Goal: Transaction & Acquisition: Purchase product/service

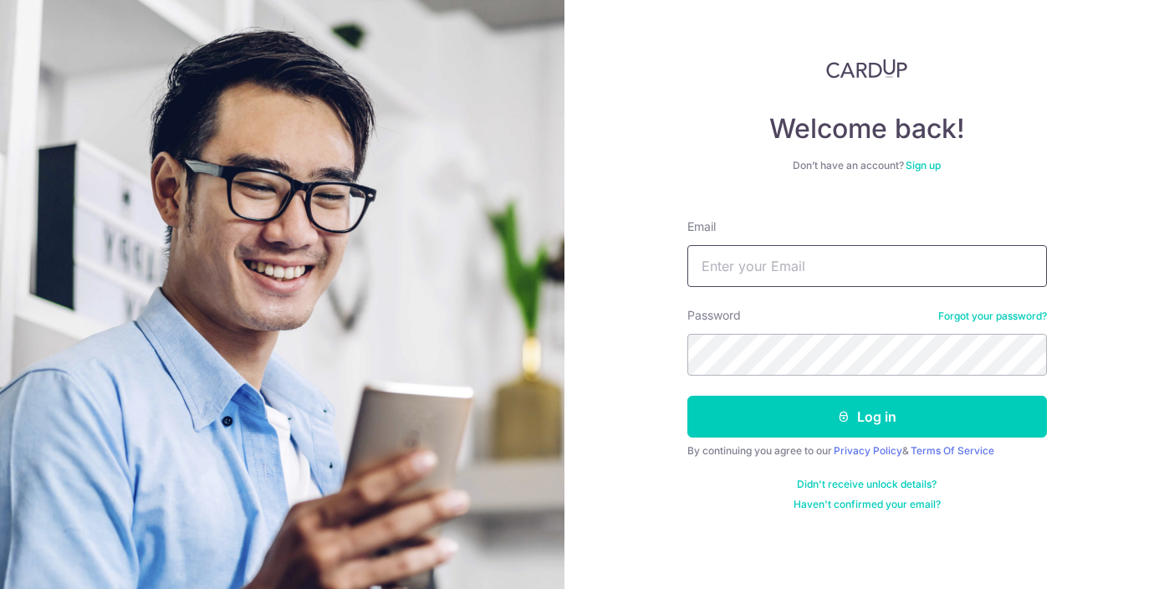
type input "gervissa@yahoo.com.sg"
click at [774, 380] on form "Email gervissa@yahoo.com.sg Password Forgot your password? Log in By continuing…" at bounding box center [867, 358] width 360 height 305
click at [687, 396] on button "Log in" at bounding box center [867, 417] width 360 height 42
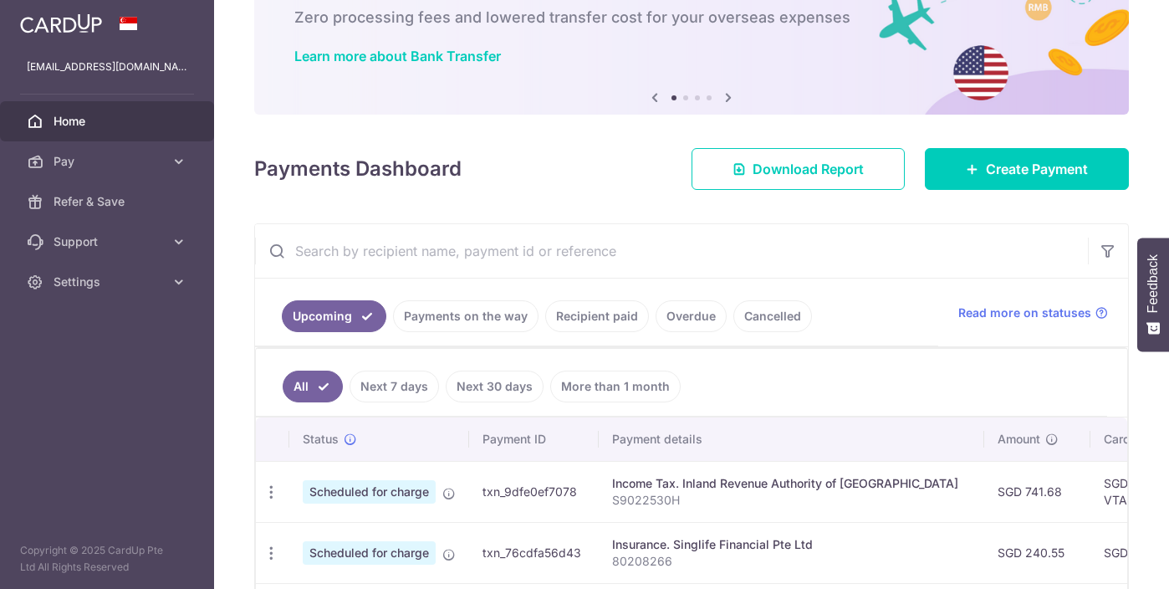
scroll to position [263, 0]
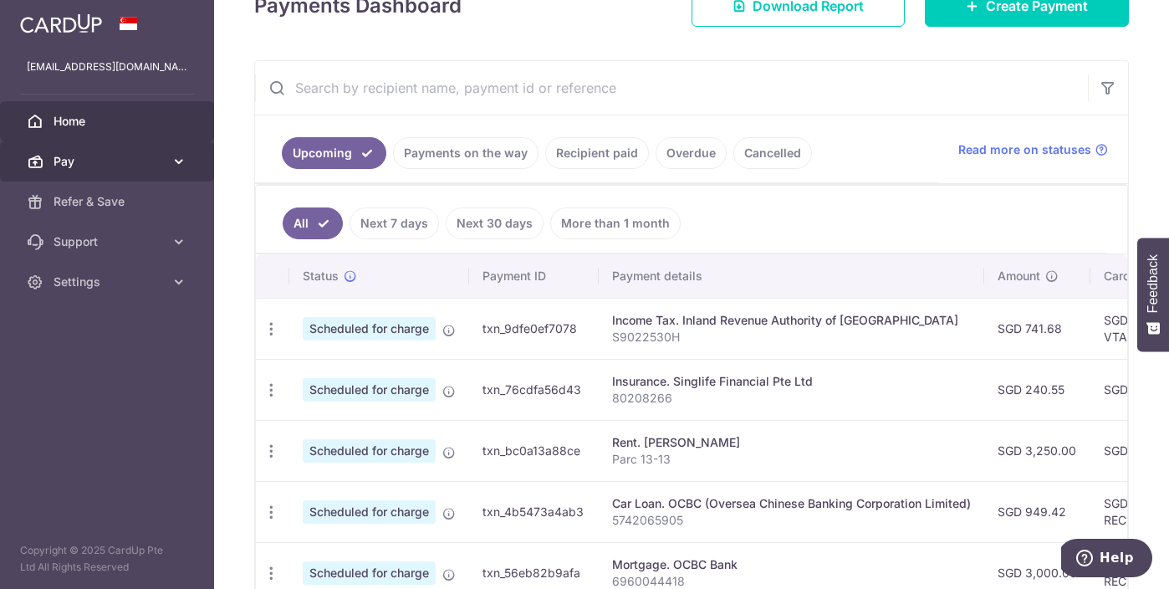
click at [59, 161] on span "Pay" at bounding box center [109, 161] width 110 height 17
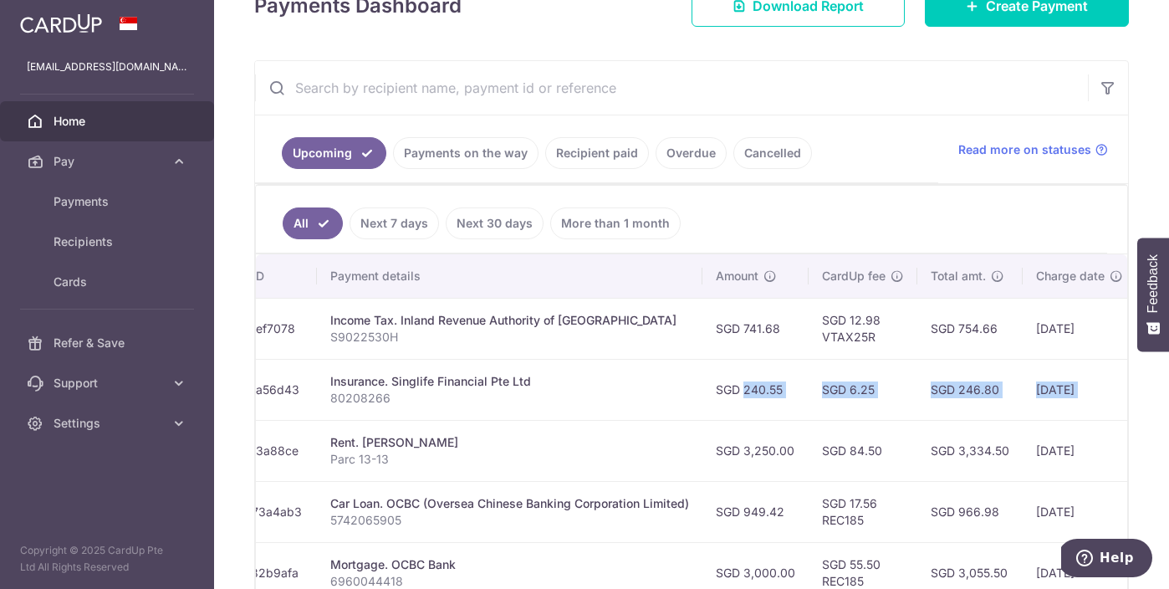
scroll to position [0, 510]
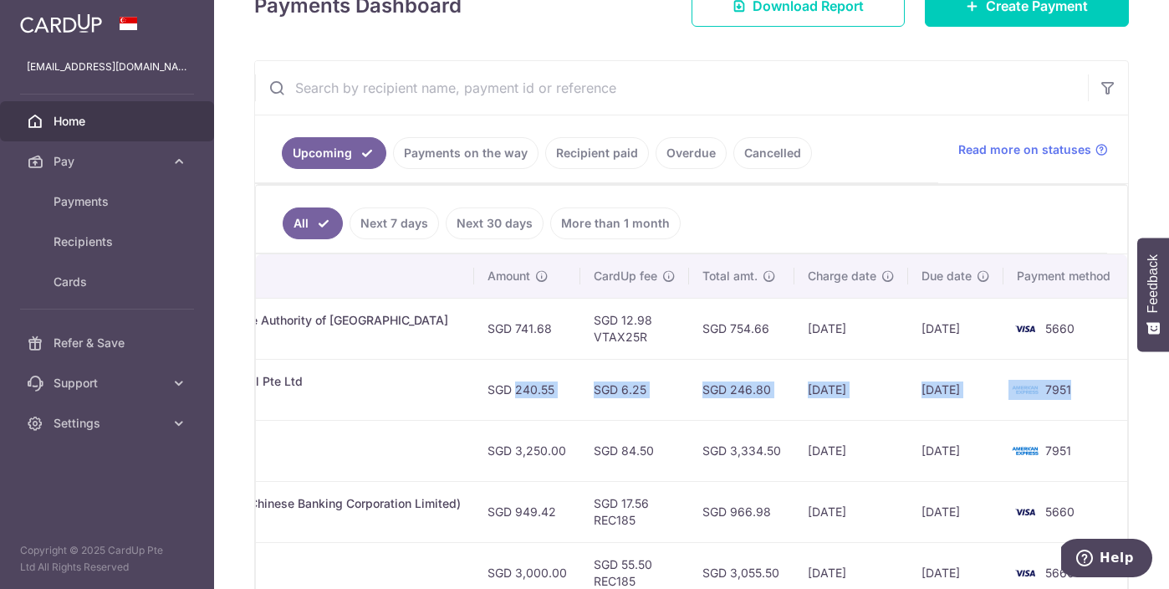
drag, startPoint x: 1009, startPoint y: 391, endPoint x: 1050, endPoint y: 395, distance: 41.2
click at [1141, 394] on div "× Pause Schedule Pause all future payments in this series Pause just this one p…" at bounding box center [691, 294] width 955 height 589
click at [789, 404] on td "SGD 246.80" at bounding box center [741, 389] width 105 height 61
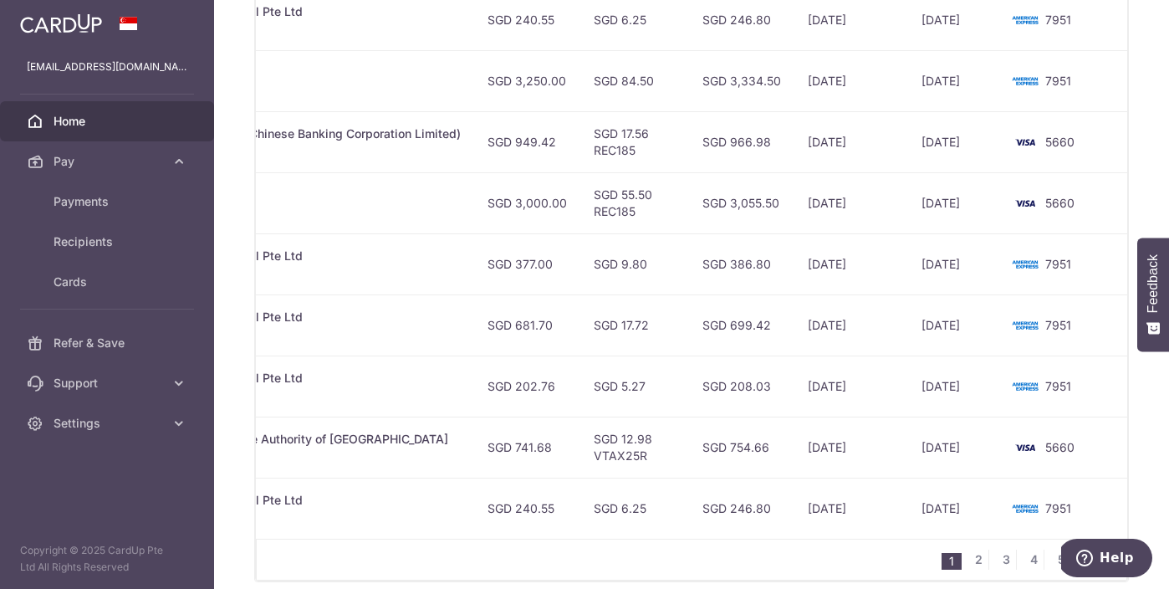
scroll to position [705, 0]
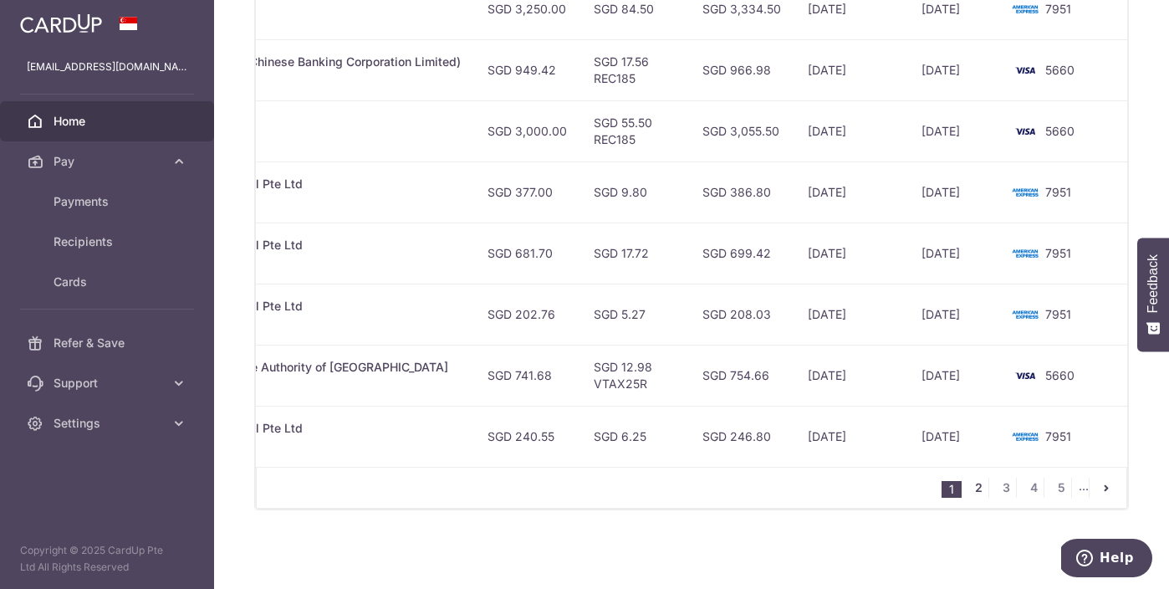
click at [976, 495] on link "2" at bounding box center [978, 488] width 20 height 20
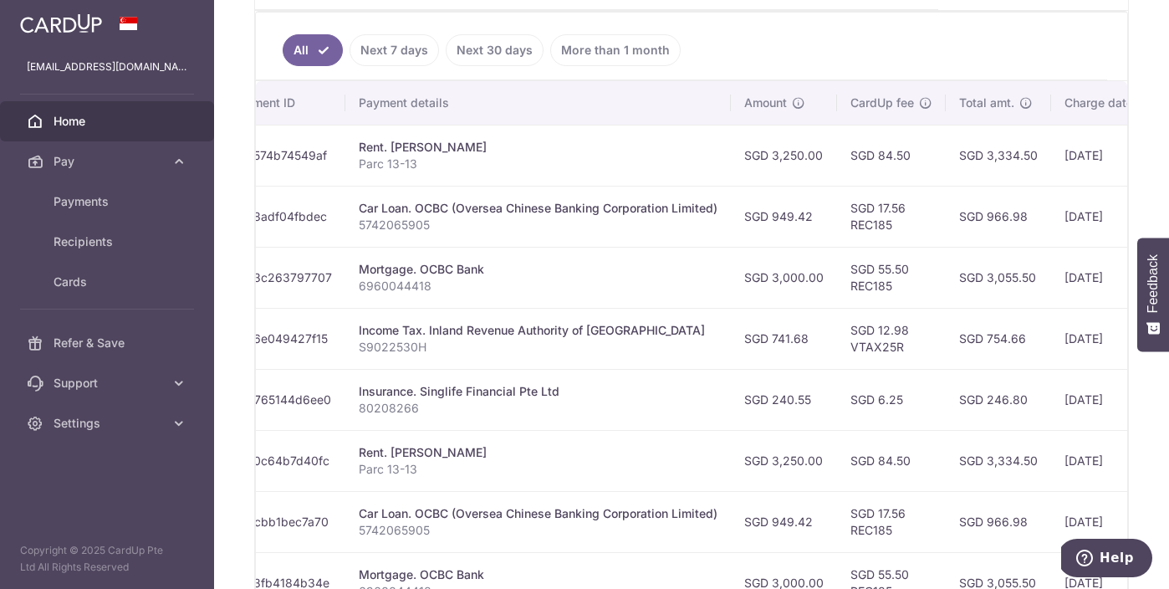
scroll to position [83, 0]
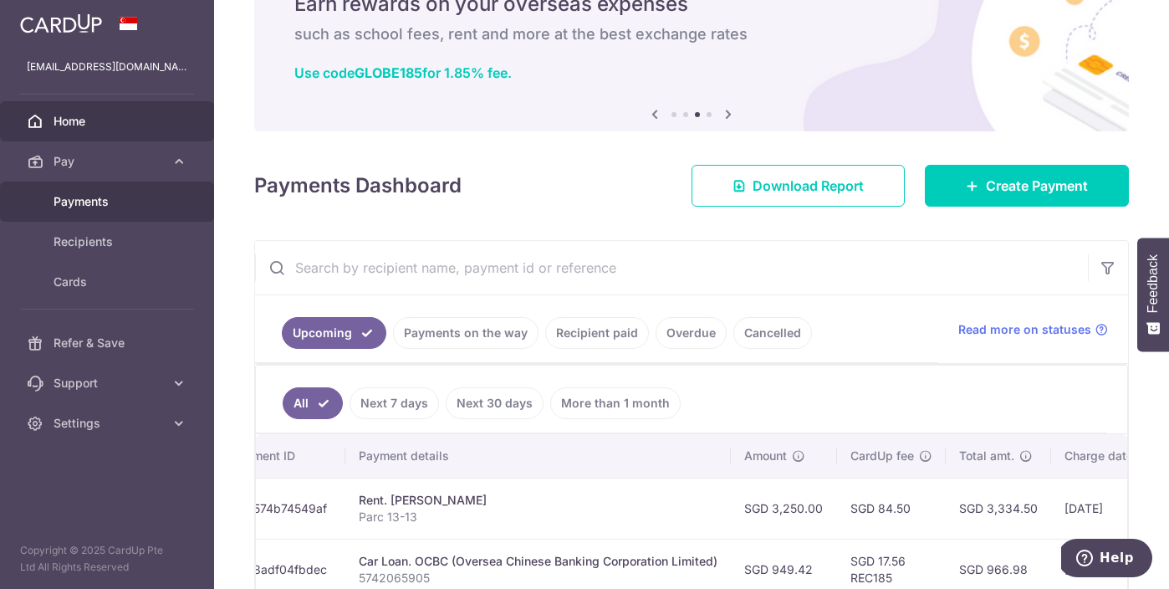
click at [76, 210] on link "Payments" at bounding box center [107, 201] width 214 height 40
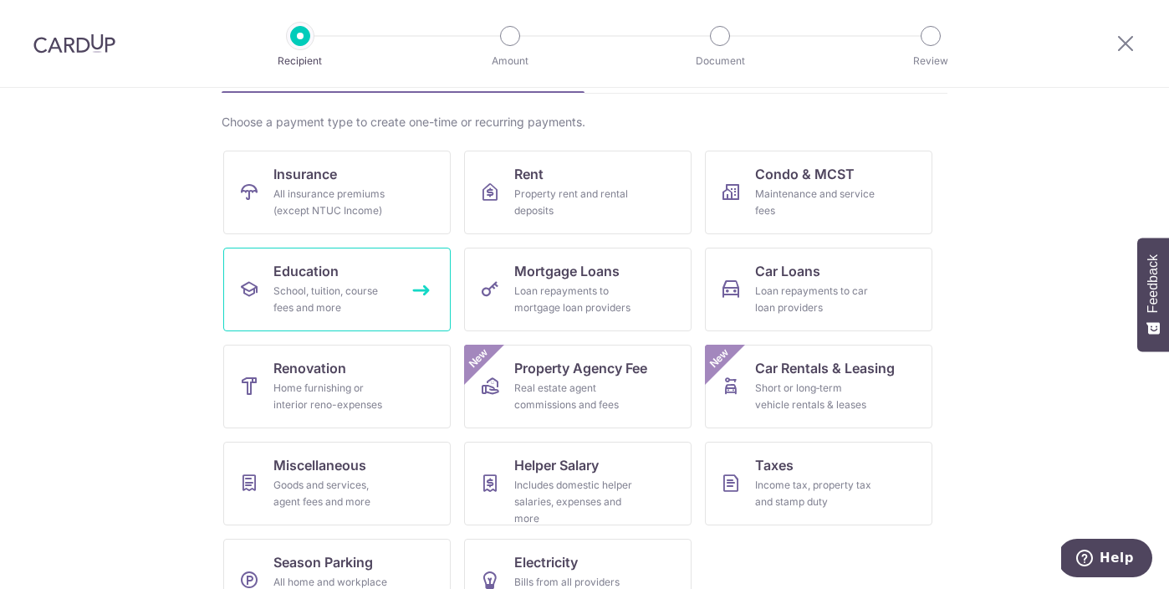
scroll to position [117, 0]
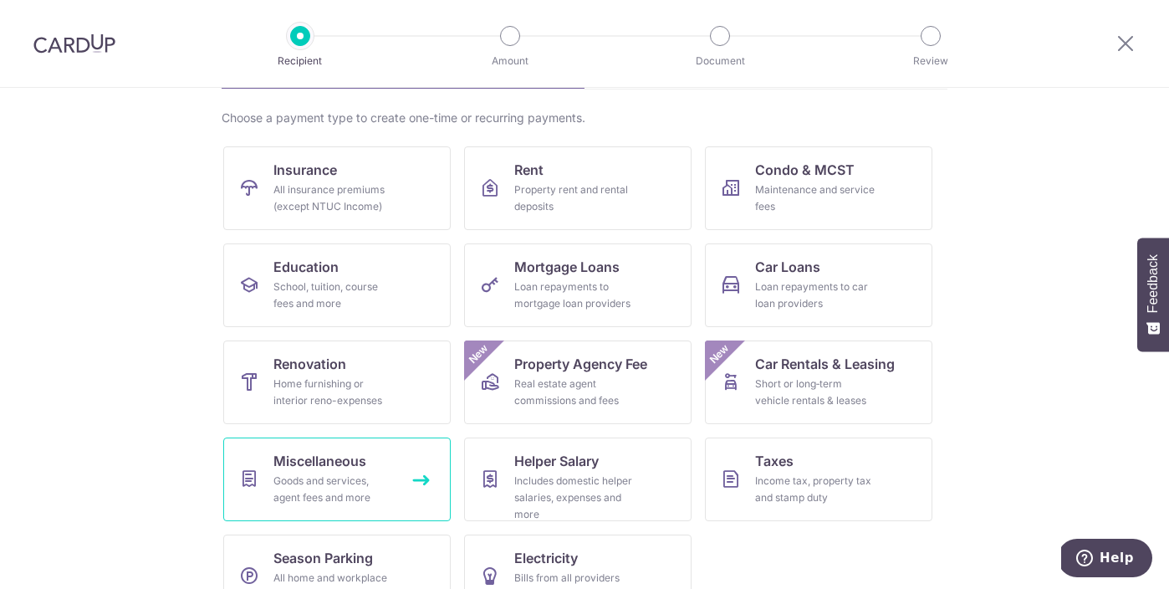
click at [367, 459] on link "Miscellaneous Goods and services, agent fees and more" at bounding box center [336, 479] width 227 height 84
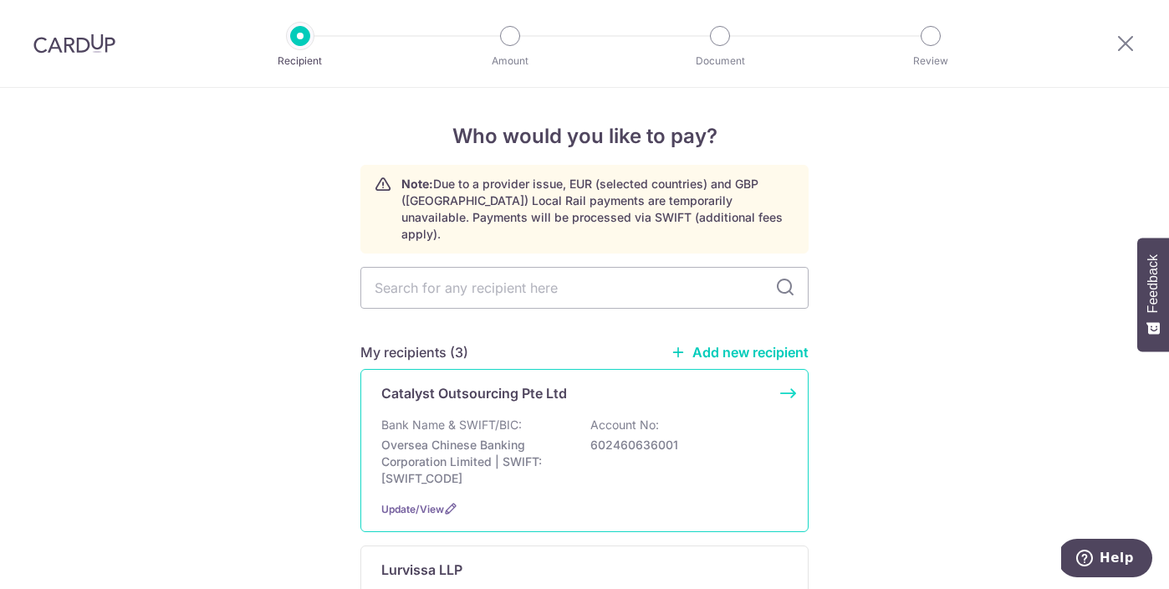
click at [427, 396] on div "Catalyst Outsourcing Pte Ltd Bank Name & SWIFT/BIC: Oversea Chinese Banking Cor…" at bounding box center [584, 450] width 448 height 163
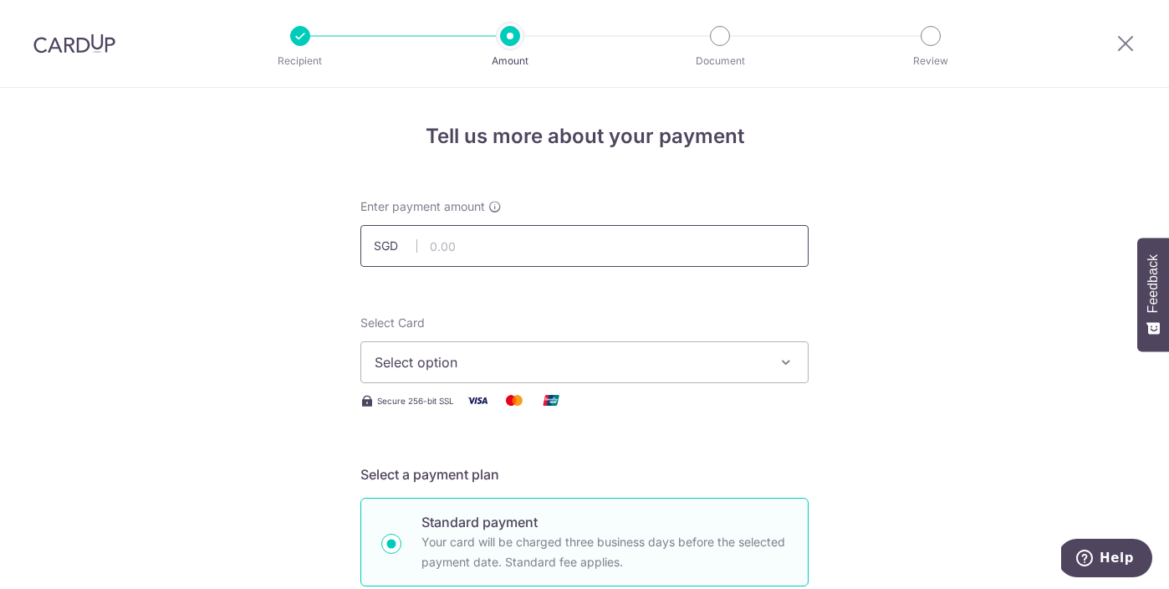
click at [441, 246] on input "text" at bounding box center [584, 246] width 448 height 42
paste input "1,516.50"
type input "1,516.50"
click at [421, 357] on span "Select option" at bounding box center [570, 362] width 390 height 20
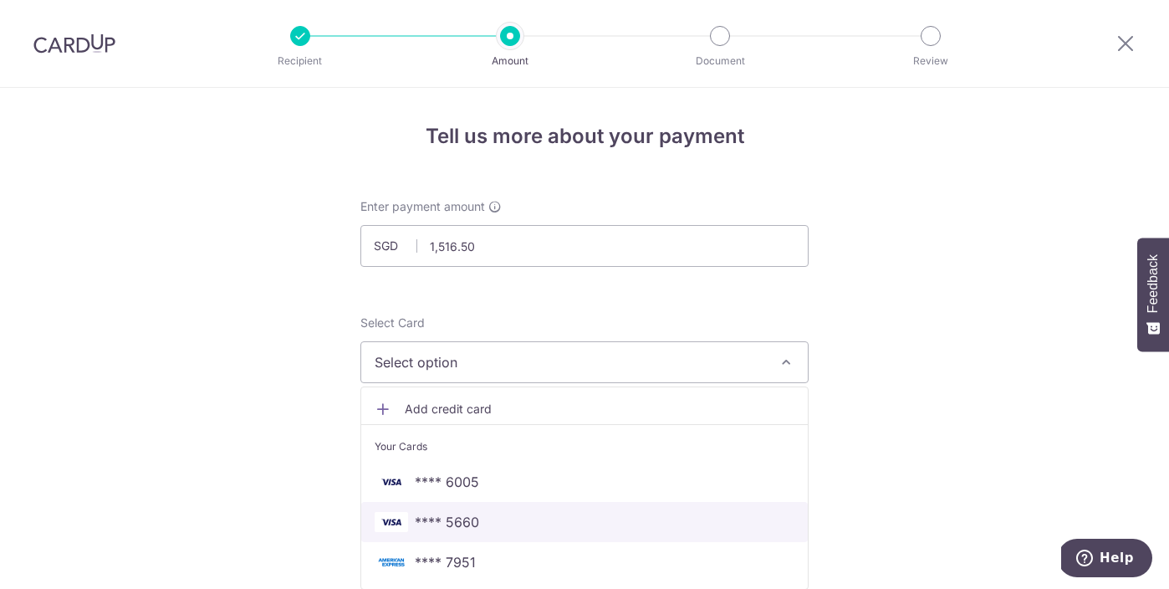
click at [460, 518] on span "**** 5660" at bounding box center [447, 522] width 64 height 20
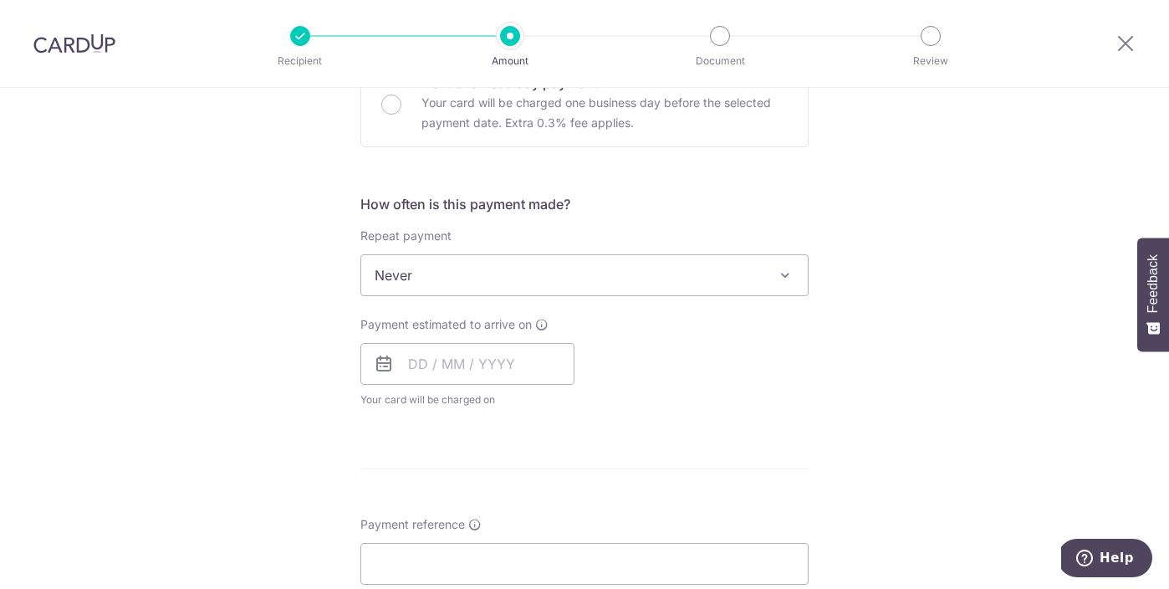
scroll to position [584, 0]
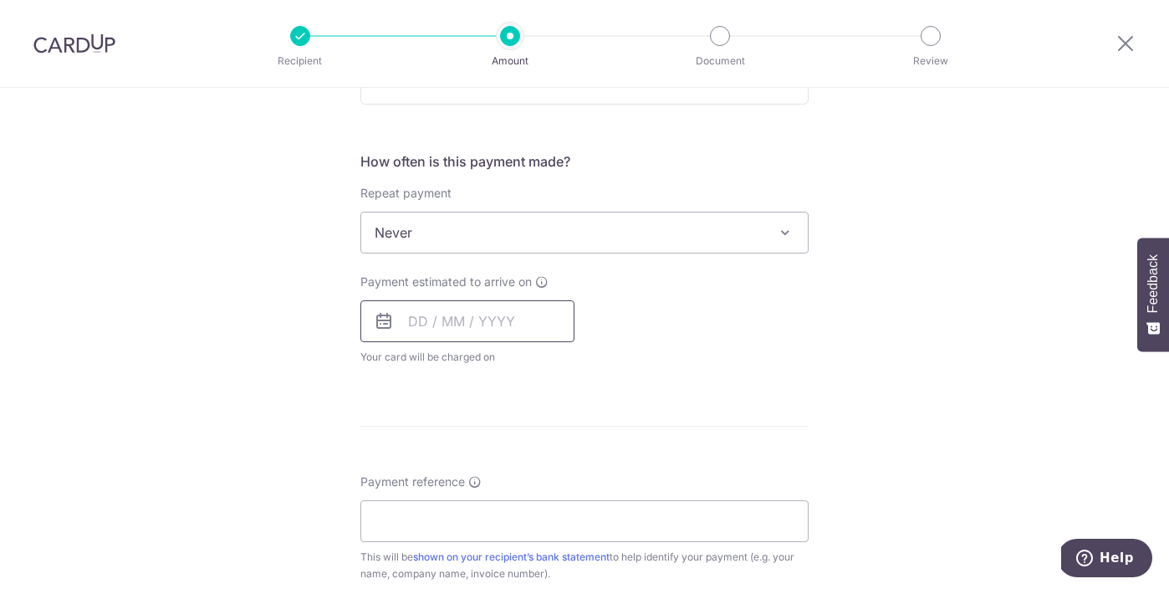
click at [457, 324] on input "text" at bounding box center [467, 321] width 214 height 42
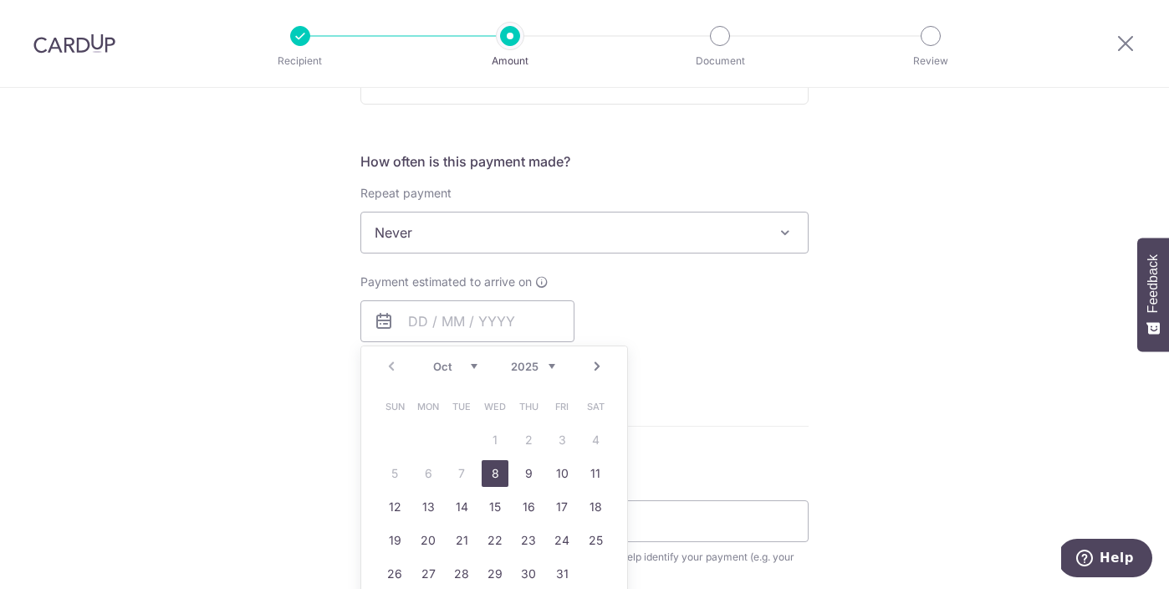
drag, startPoint x: 493, startPoint y: 473, endPoint x: 265, endPoint y: 384, distance: 245.2
click at [493, 473] on link "8" at bounding box center [495, 473] width 27 height 27
type input "[DATE]"
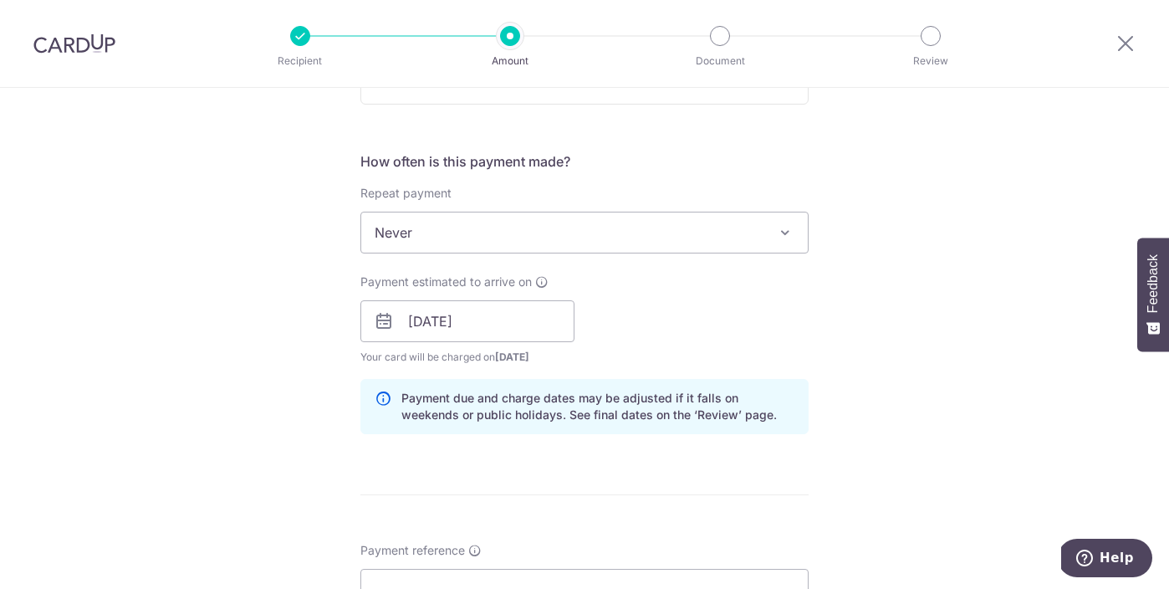
click at [265, 384] on div "Tell us more about your payment Enter payment amount SGD 1,516.50 1516.50 Selec…" at bounding box center [584, 294] width 1169 height 1581
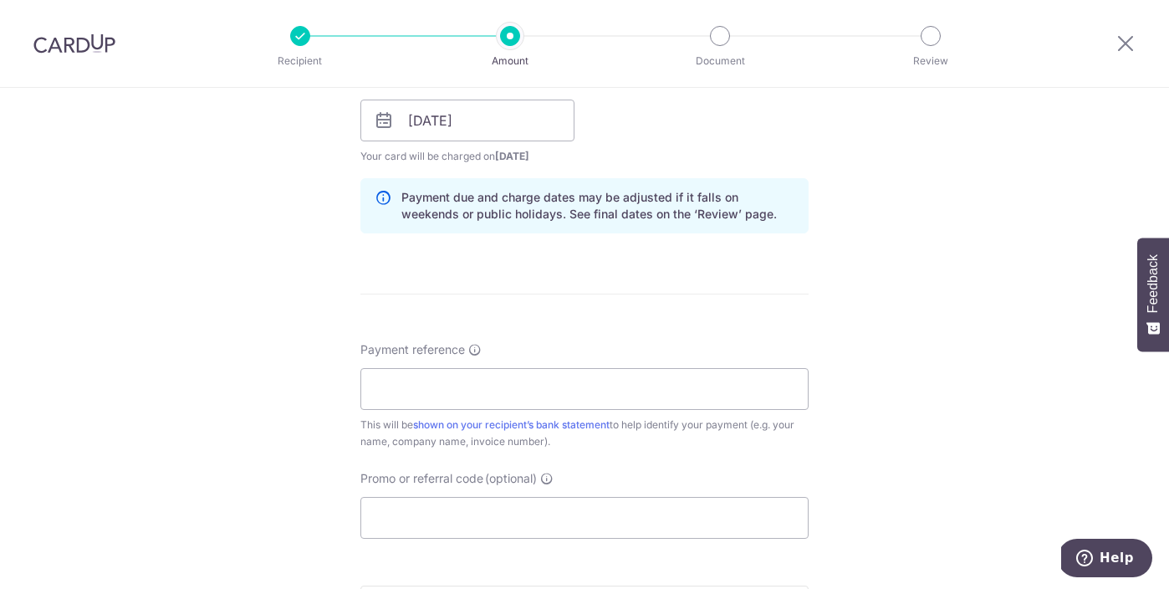
scroll to position [850, 0]
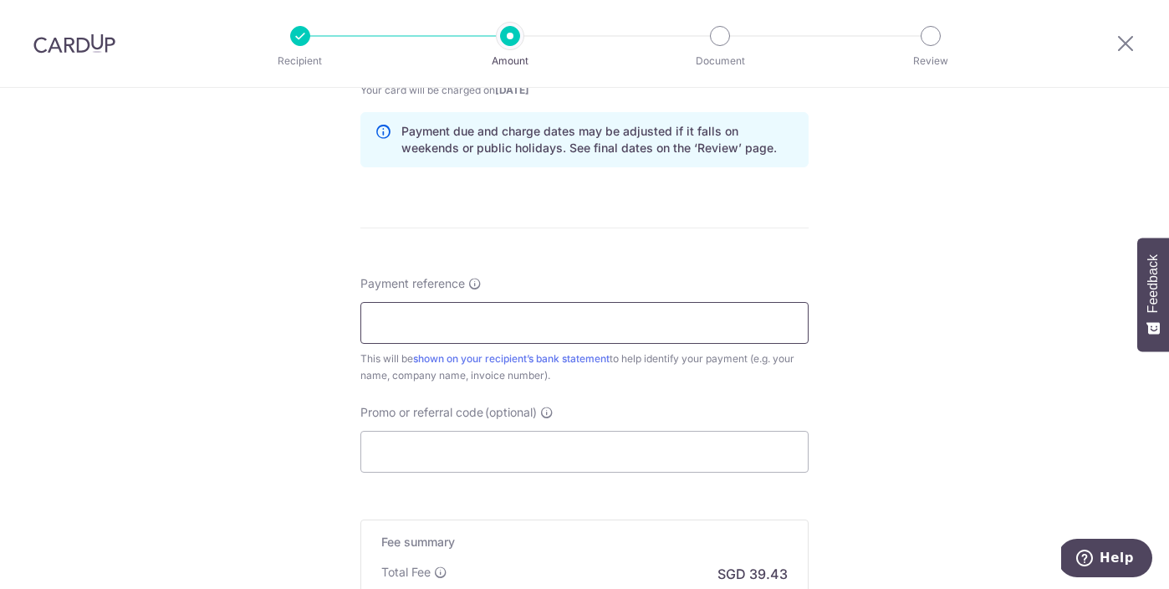
click at [401, 313] on input "Payment reference" at bounding box center [584, 323] width 448 height 42
type input "Gervissa"
click at [319, 378] on div "Tell us more about your payment Enter payment amount SGD 1,516.50 1516.50 Selec…" at bounding box center [584, 27] width 1169 height 1581
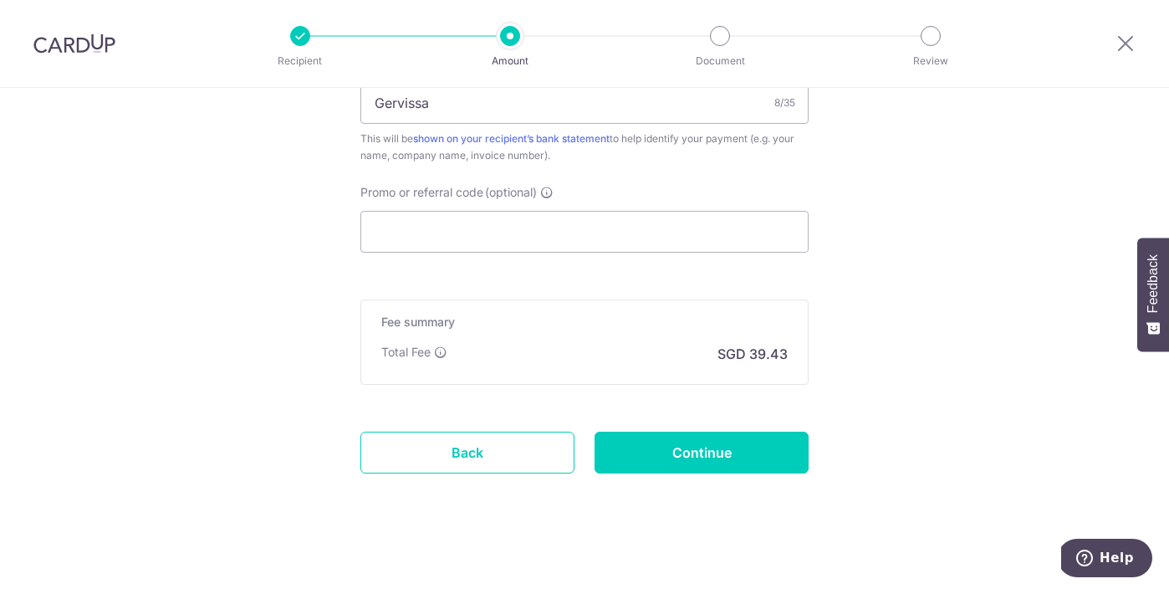
scroll to position [1071, 0]
click at [472, 236] on input "Promo or referral code (optional)" at bounding box center [584, 231] width 448 height 42
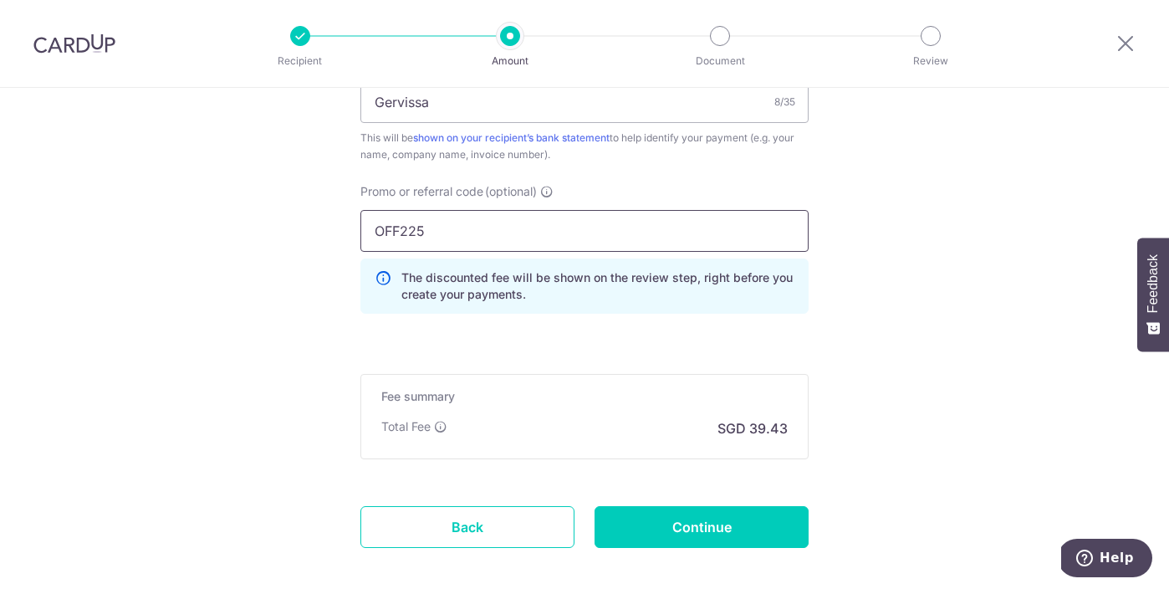
type input "OFF225"
click at [695, 539] on input "Continue" at bounding box center [702, 527] width 214 height 42
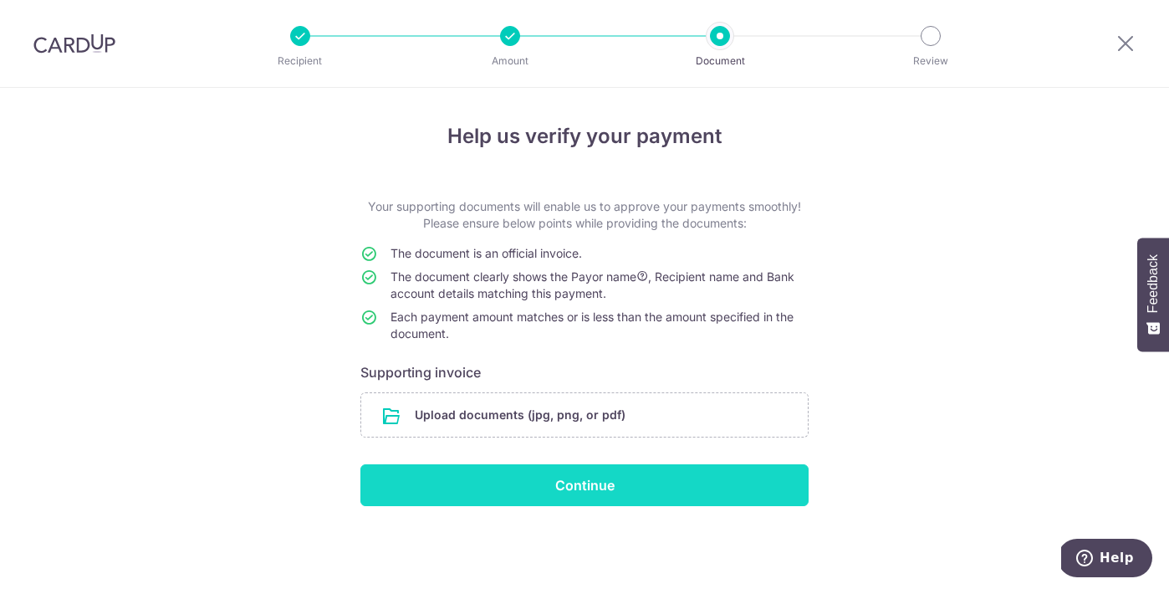
click at [645, 488] on input "Continue" at bounding box center [584, 485] width 448 height 42
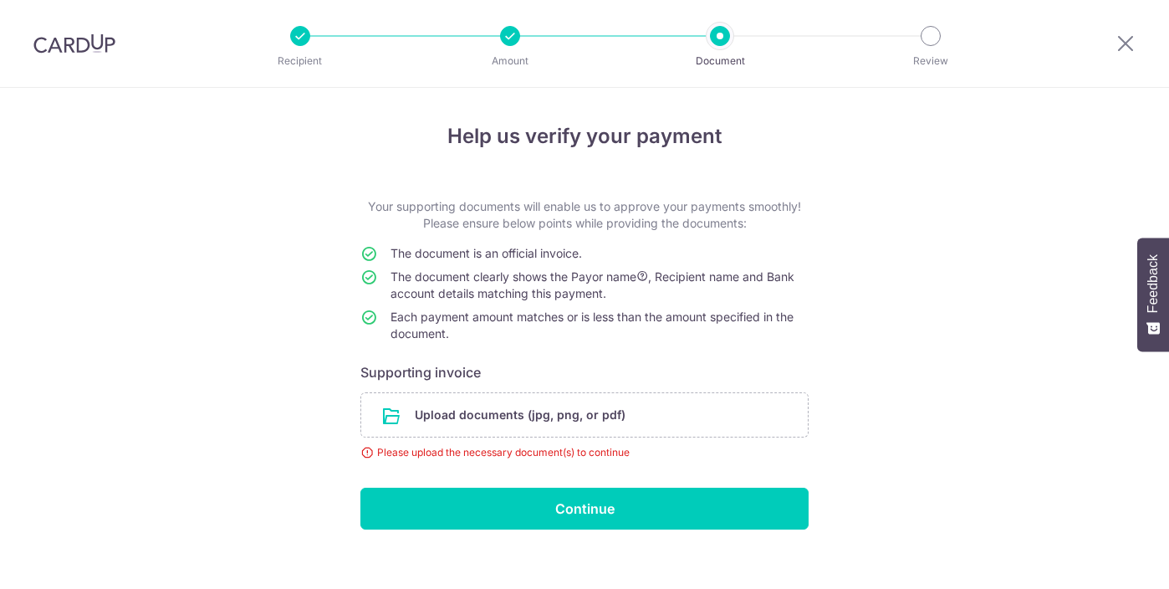
scroll to position [19, 0]
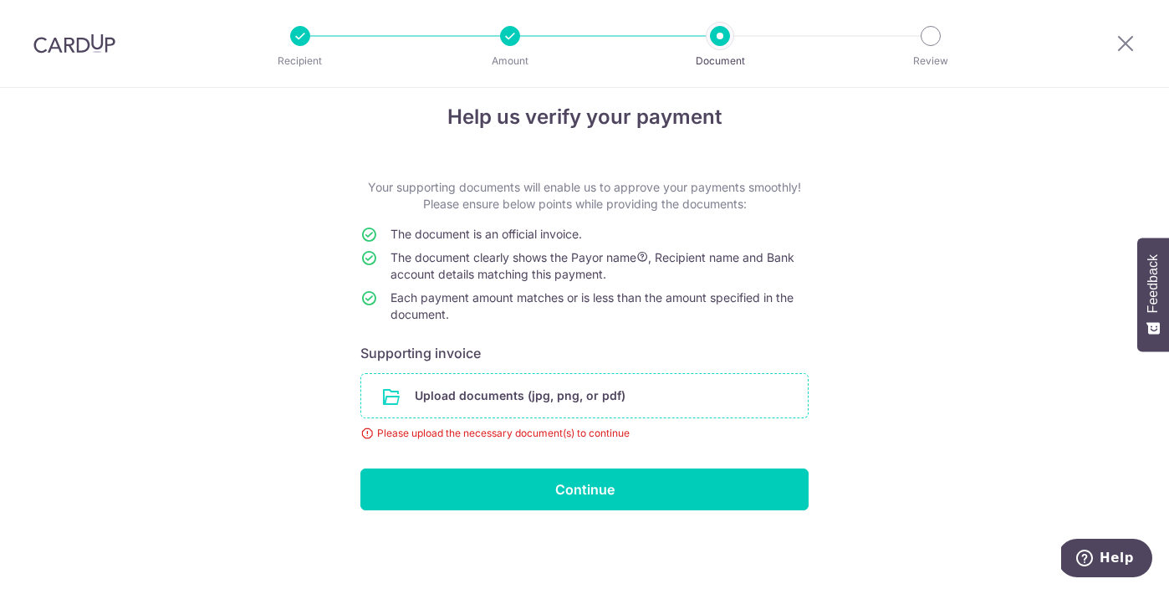
click at [496, 381] on input "file" at bounding box center [584, 395] width 447 height 43
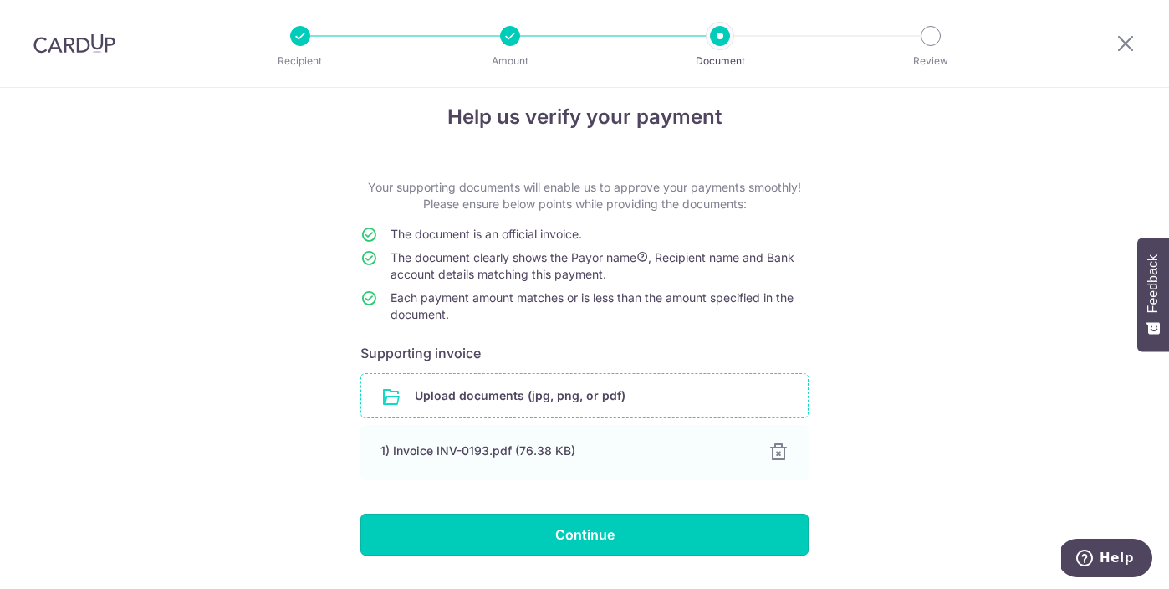
click at [664, 530] on input "Continue" at bounding box center [584, 534] width 448 height 42
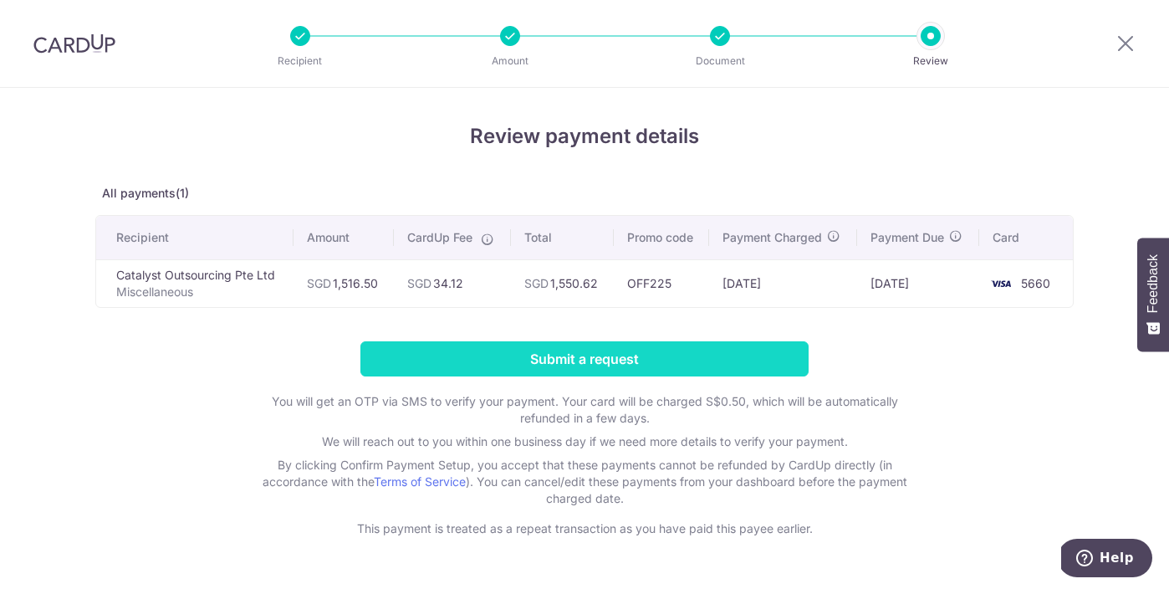
click at [510, 359] on input "Submit a request" at bounding box center [584, 358] width 448 height 35
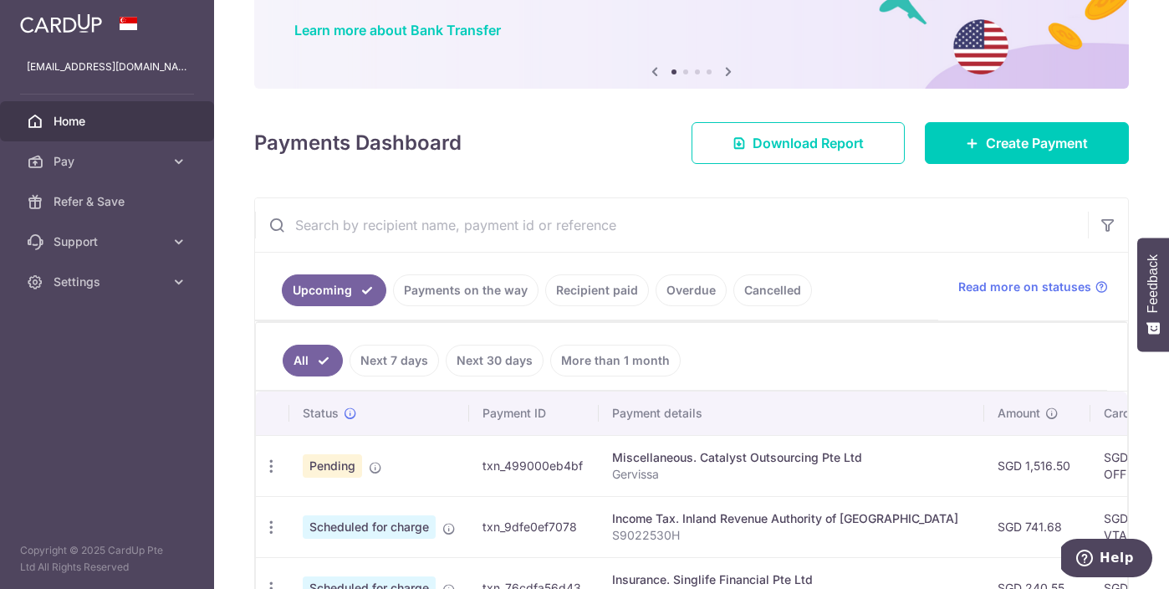
scroll to position [184, 0]
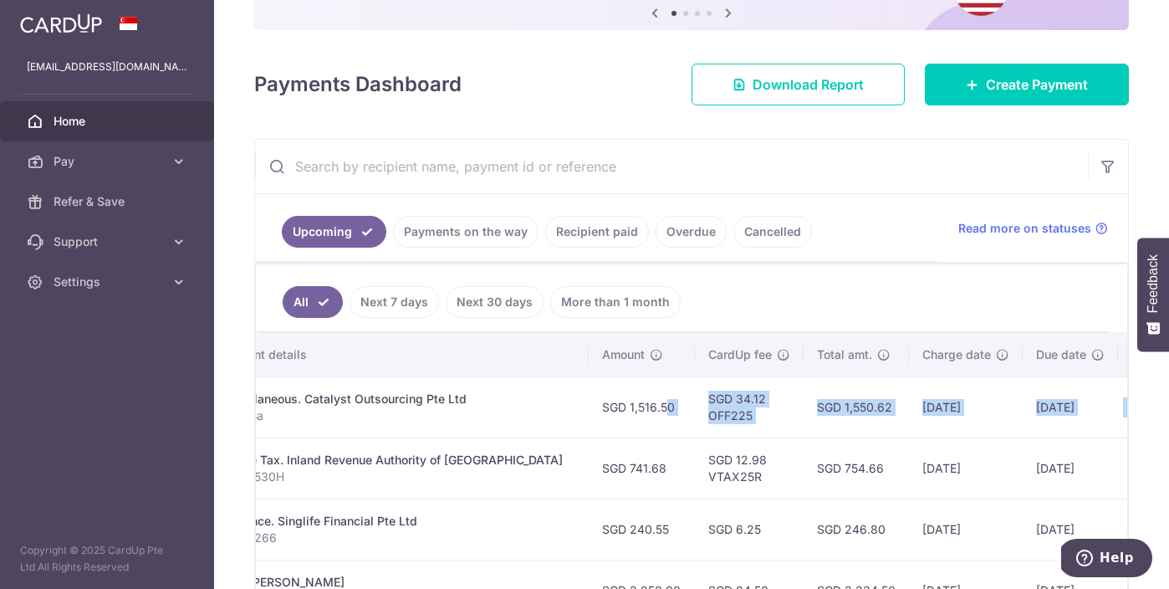
drag, startPoint x: 1044, startPoint y: 406, endPoint x: 1133, endPoint y: 406, distance: 88.6
click at [1135, 406] on div "× Pause Schedule Pause all future payments in this series Pause just this one p…" at bounding box center [691, 294] width 955 height 589
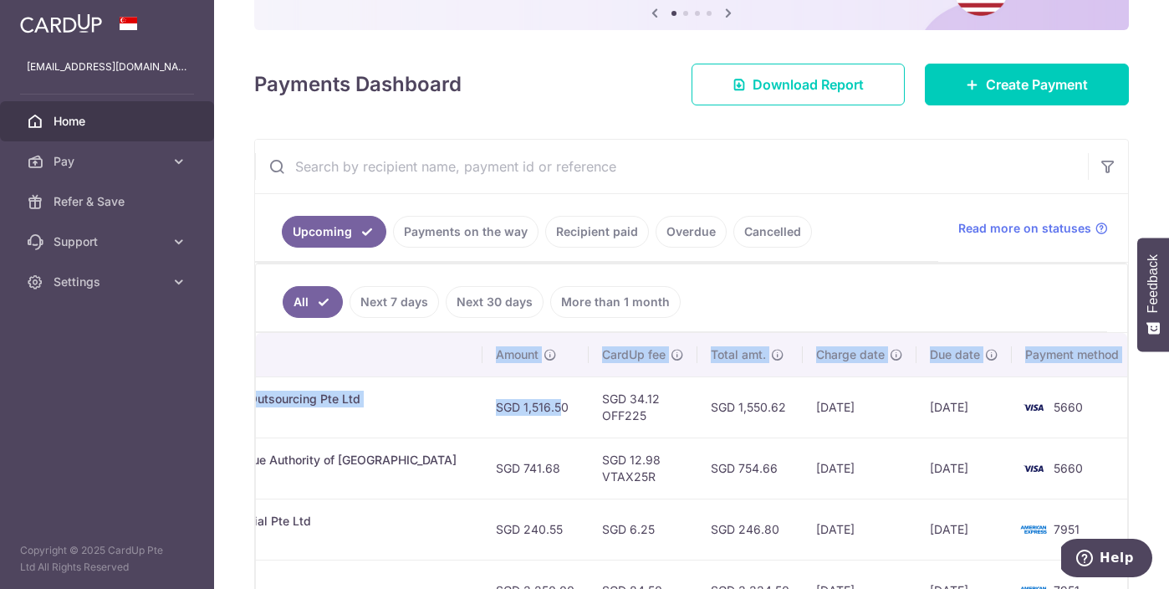
click at [774, 435] on td "SGD 1,550.62" at bounding box center [749, 406] width 105 height 61
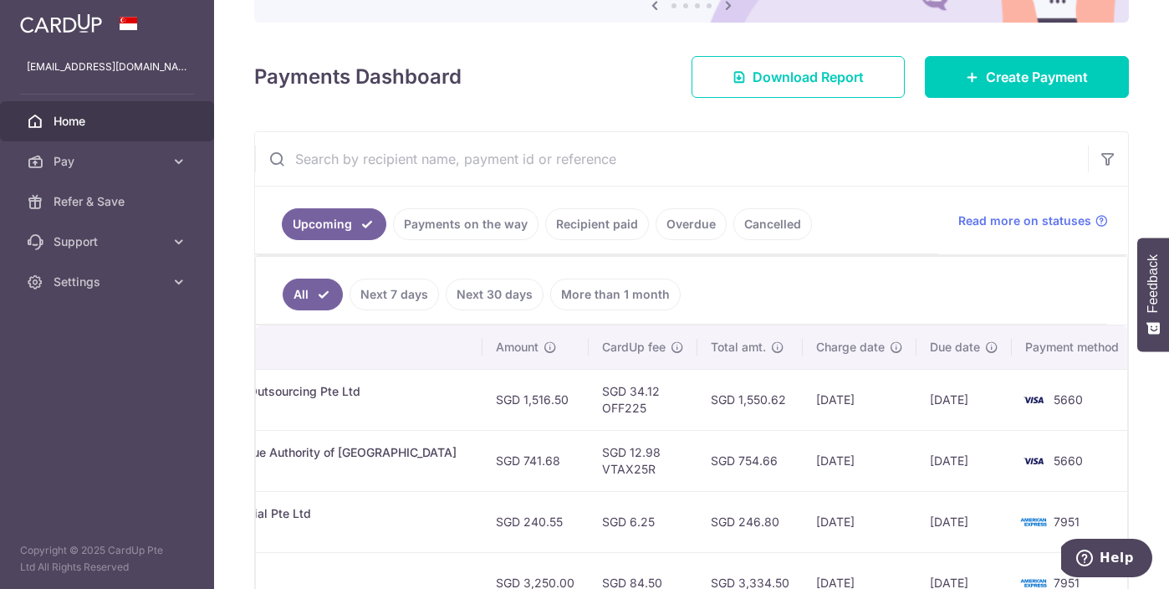
scroll to position [194, 0]
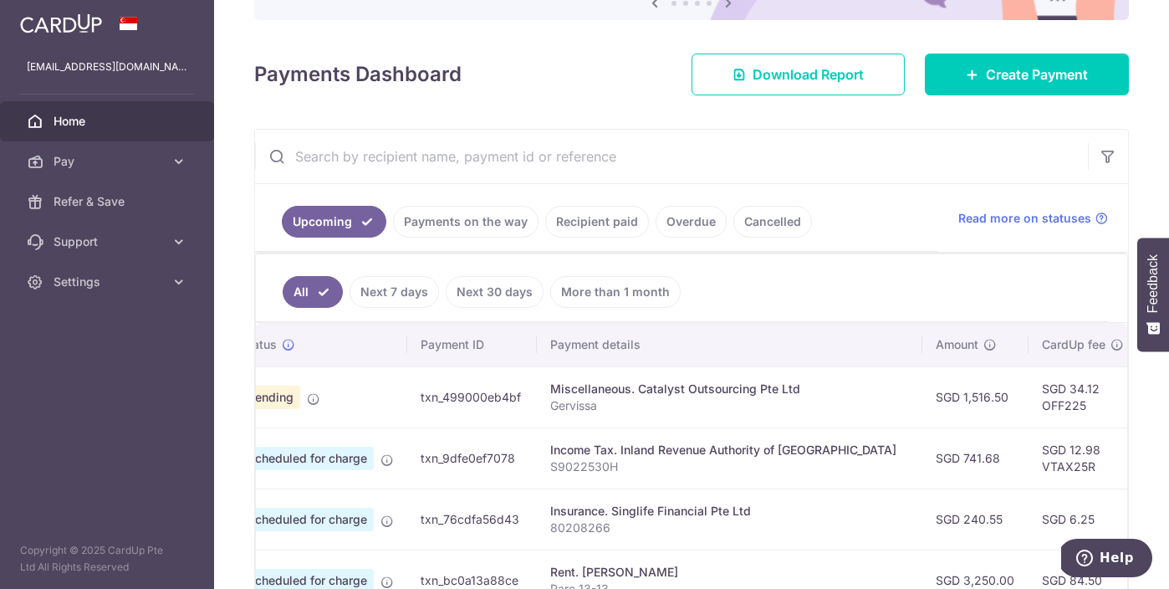
drag, startPoint x: 554, startPoint y: 395, endPoint x: 238, endPoint y: 397, distance: 316.1
click at [238, 397] on div "× Pause Schedule Pause all future payments in this series Pause just this one p…" at bounding box center [691, 294] width 955 height 589
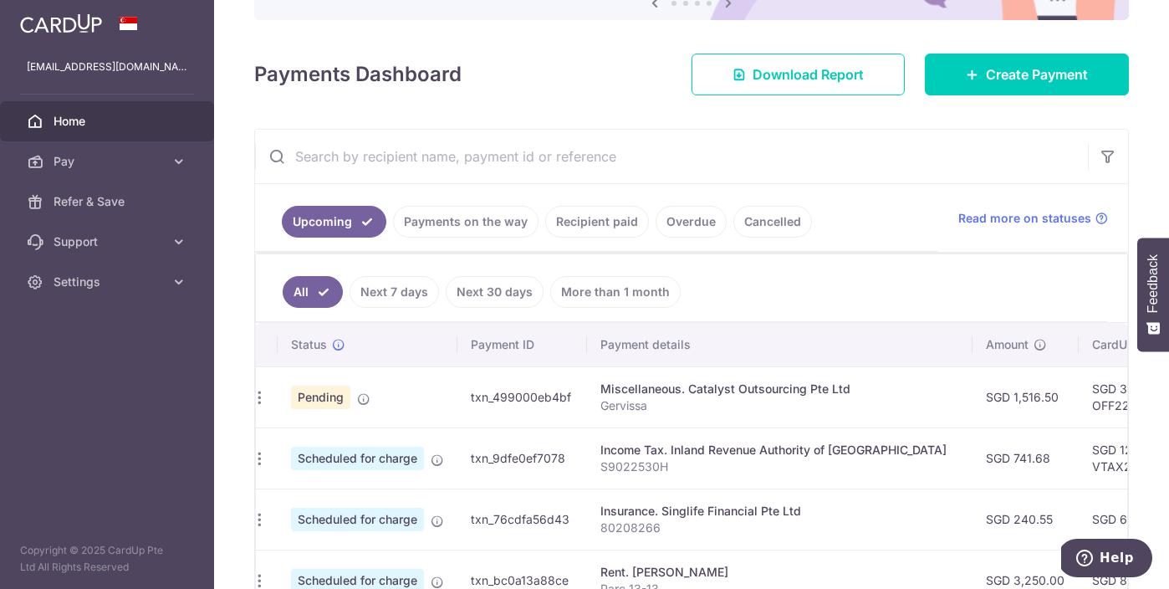
click at [787, 476] on td "Income Tax. Inland Revenue Authority of [GEOGRAPHIC_DATA] S9022530H" at bounding box center [780, 457] width 386 height 61
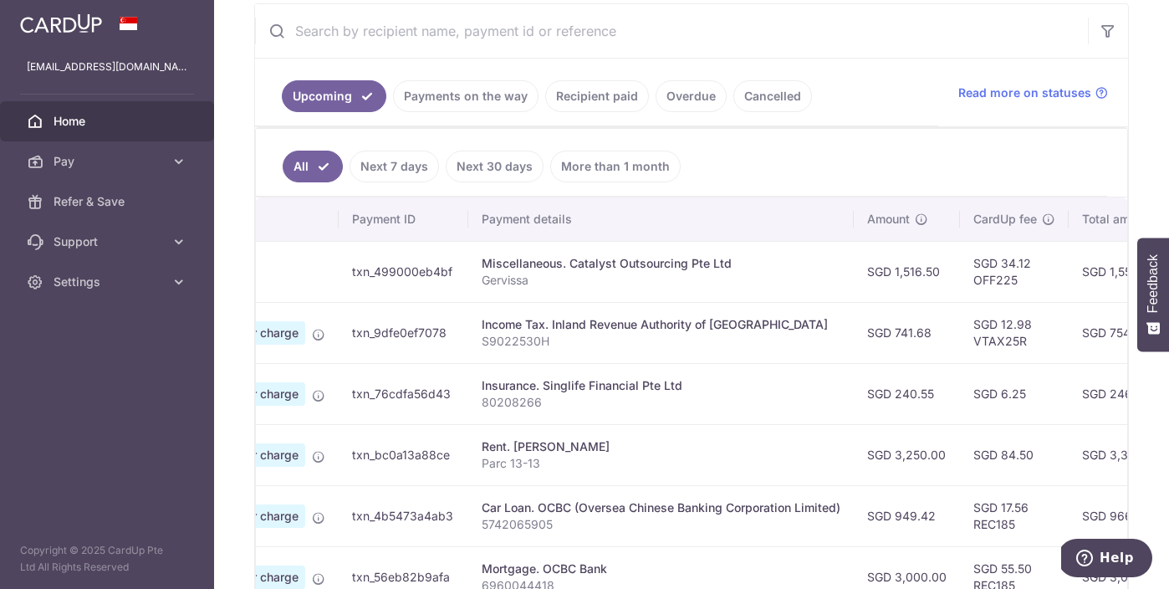
scroll to position [0, 232]
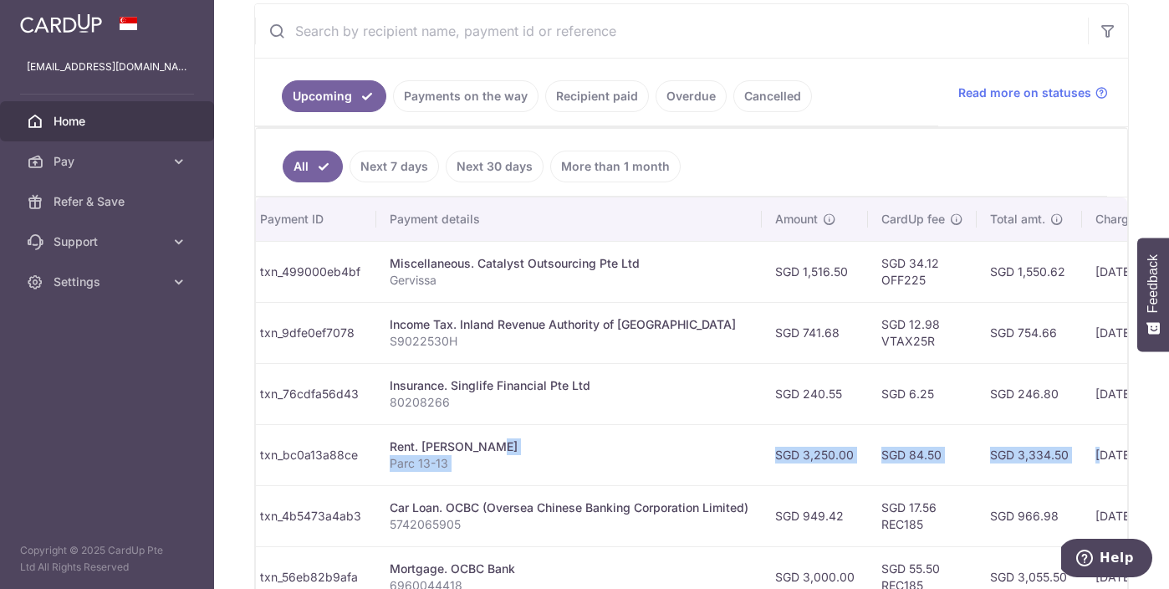
drag, startPoint x: 651, startPoint y: 449, endPoint x: 1120, endPoint y: 454, distance: 469.2
click at [1120, 454] on div "× Pause Schedule Pause all future payments in this series Pause just this one p…" at bounding box center [691, 294] width 955 height 589
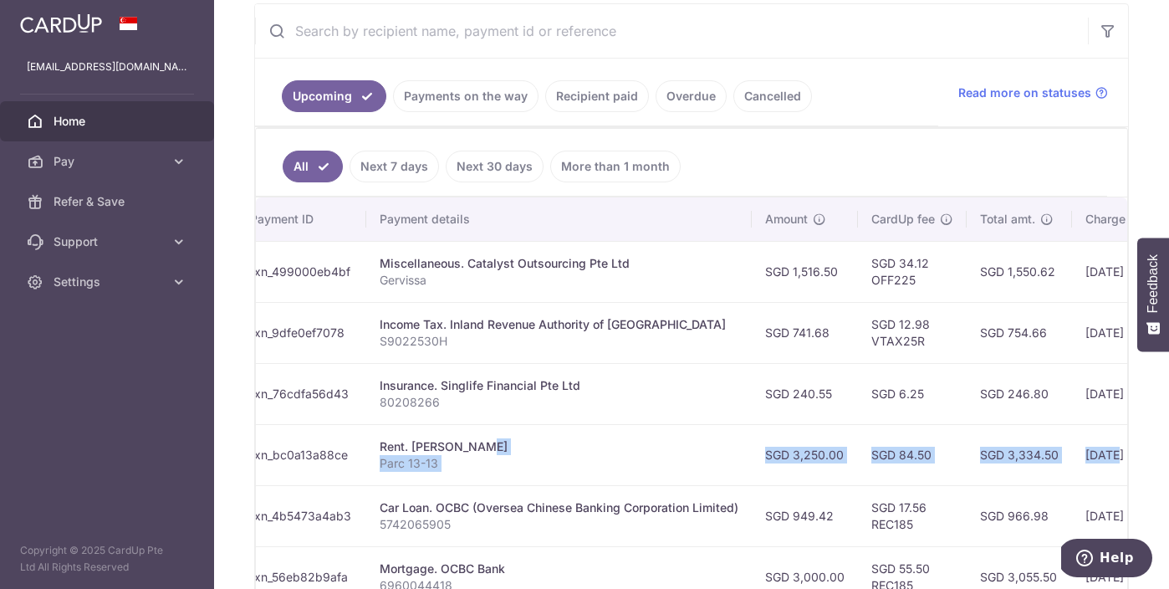
click at [1005, 457] on td "SGD 3,334.50" at bounding box center [1019, 454] width 105 height 61
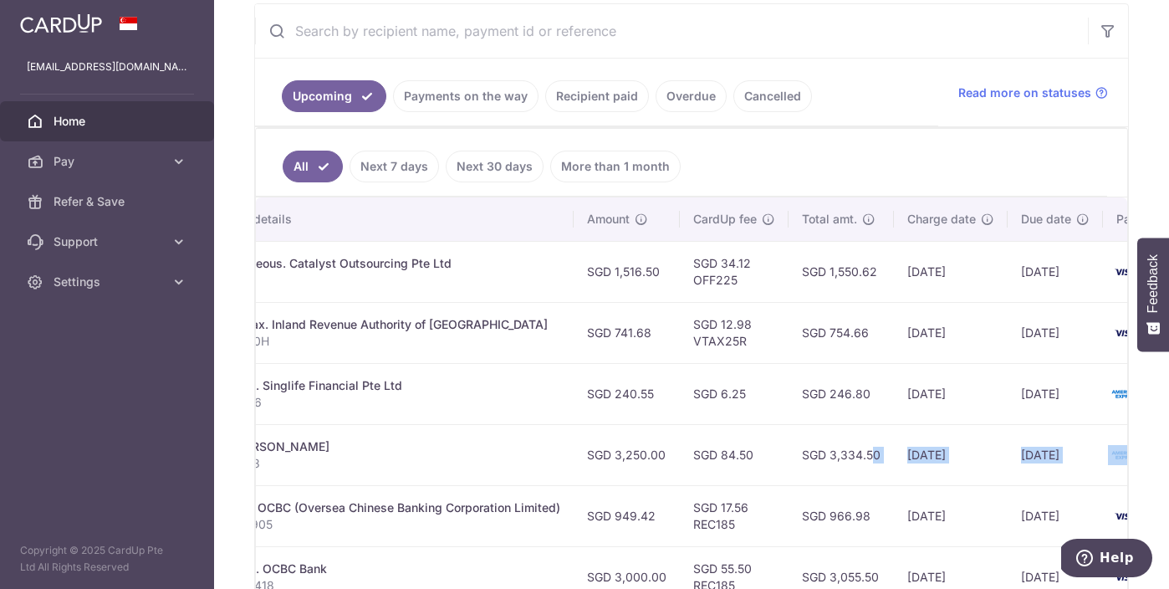
scroll to position [0, 514]
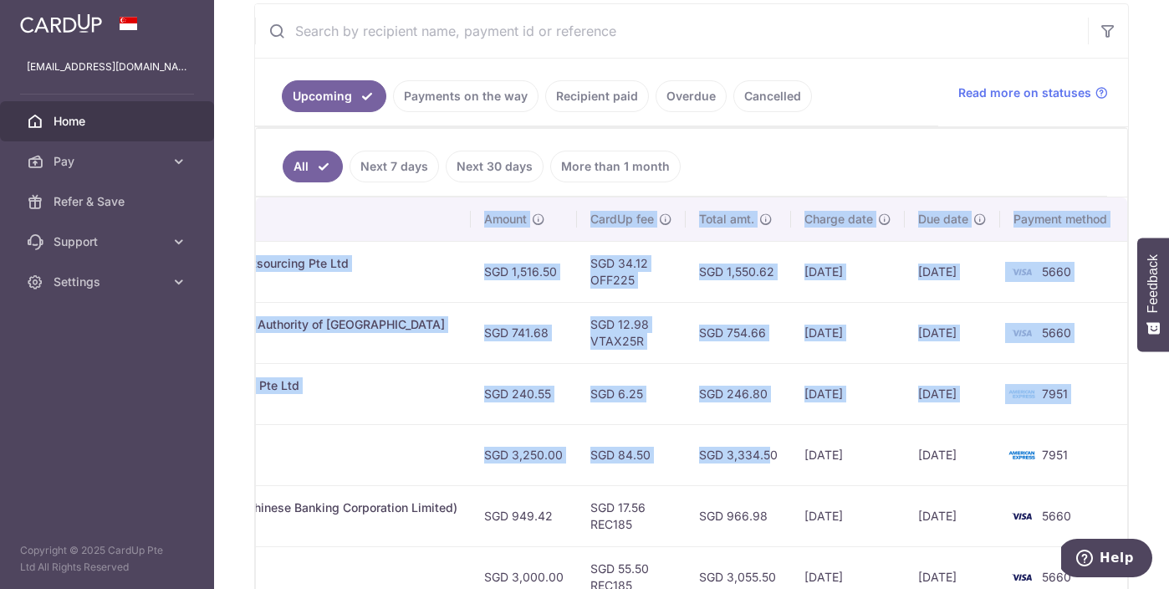
drag, startPoint x: 1019, startPoint y: 457, endPoint x: 1124, endPoint y: 454, distance: 104.6
click at [1124, 454] on div "× Pause Schedule Pause all future payments in this series Pause just this one p…" at bounding box center [691, 294] width 955 height 589
click at [869, 454] on td "[DATE]" at bounding box center [848, 454] width 114 height 61
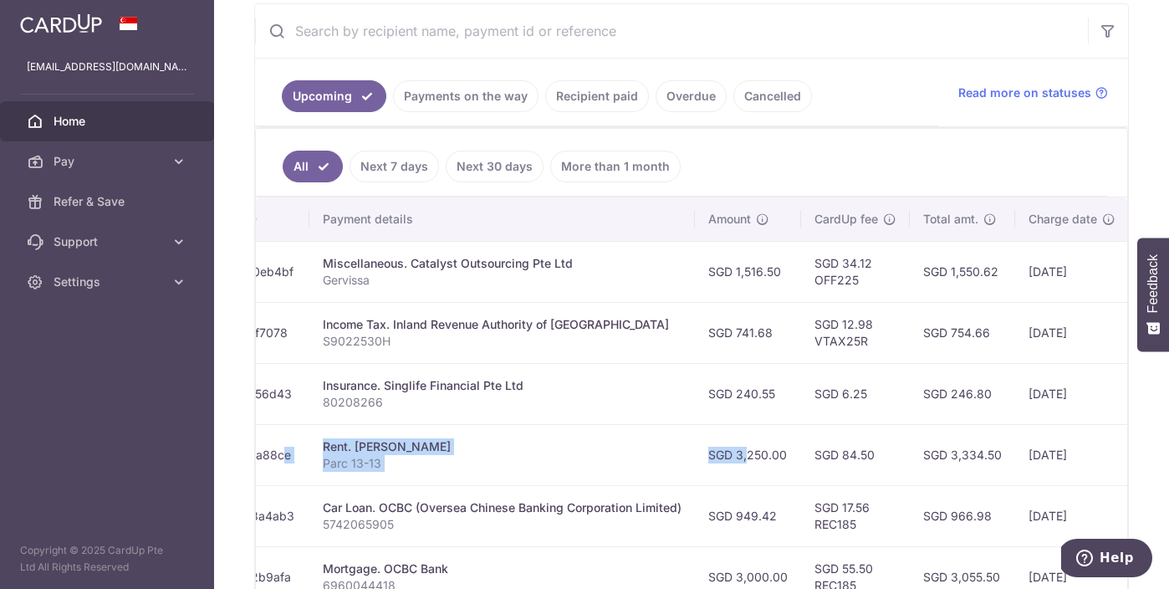
scroll to position [0, 218]
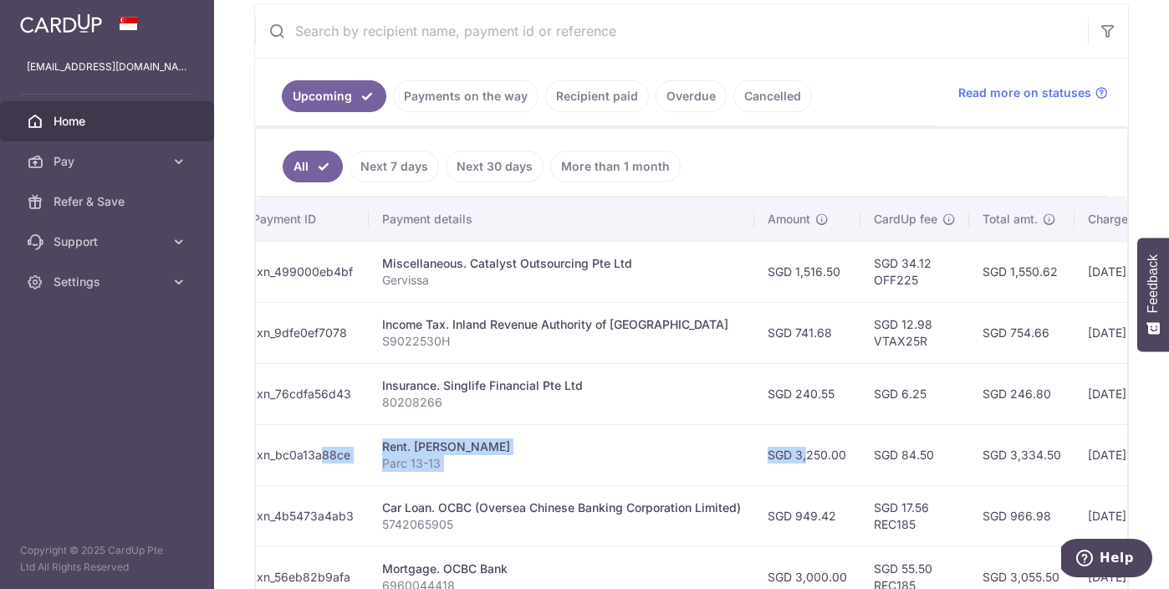
drag, startPoint x: 504, startPoint y: 453, endPoint x: 257, endPoint y: 453, distance: 247.5
click at [257, 453] on tr "Update payment Cancel payment Scheduled for charge txn_bc0a13a88ce Rent. [PERSO…" at bounding box center [718, 454] width 1385 height 61
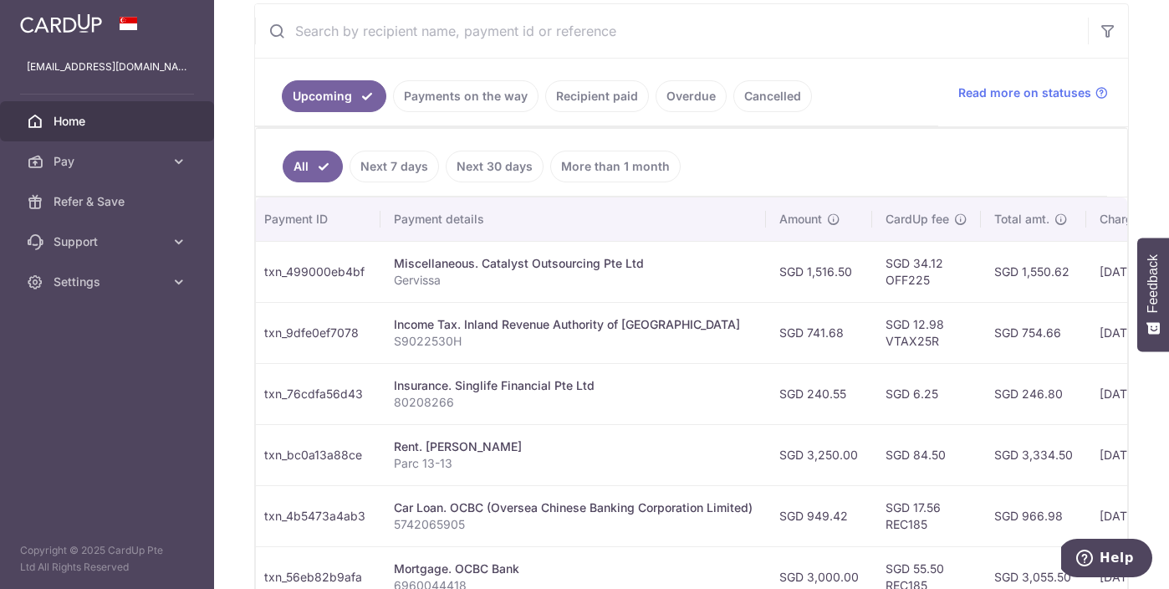
click at [515, 464] on p "Parc 13-13" at bounding box center [573, 463] width 359 height 17
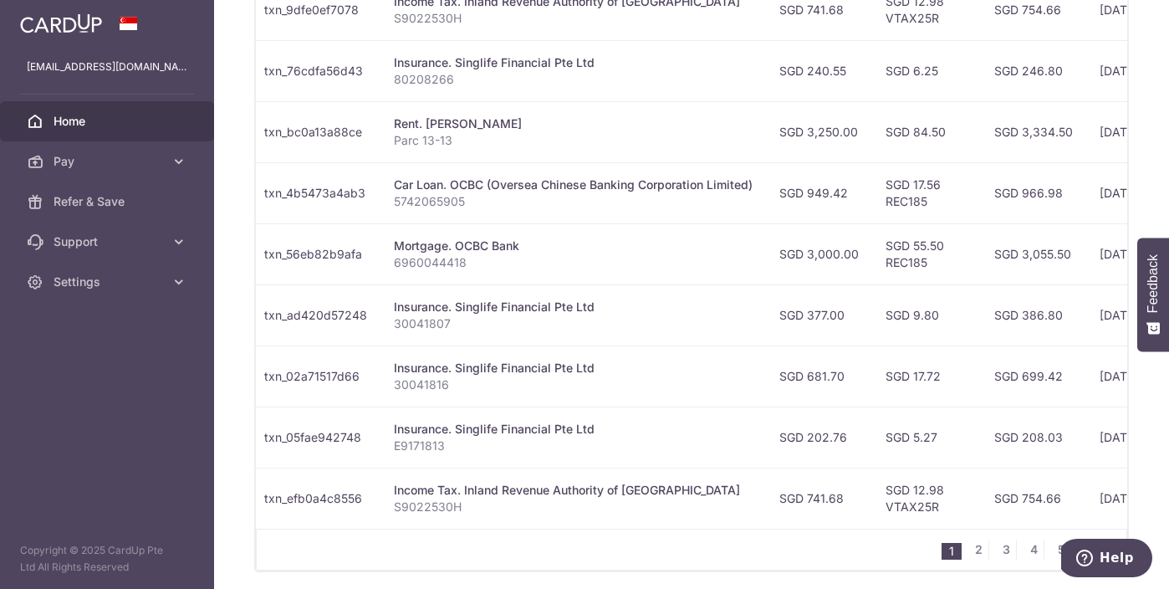
scroll to position [644, 0]
